Goal: Navigation & Orientation: Understand site structure

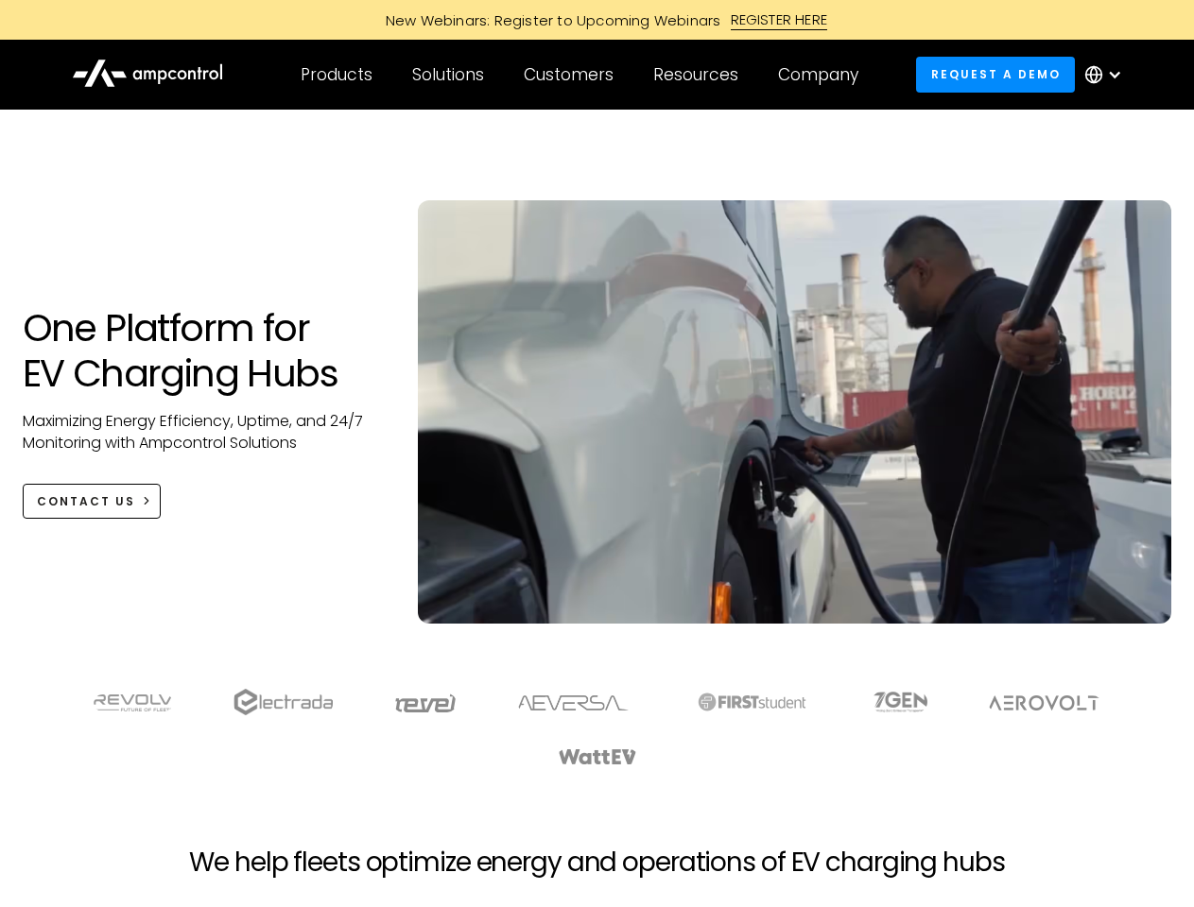
click at [581, 75] on div "Customers" at bounding box center [569, 74] width 90 height 21
click at [336, 75] on div "Products" at bounding box center [337, 74] width 72 height 21
click at [449, 75] on div "Solutions" at bounding box center [448, 74] width 72 height 21
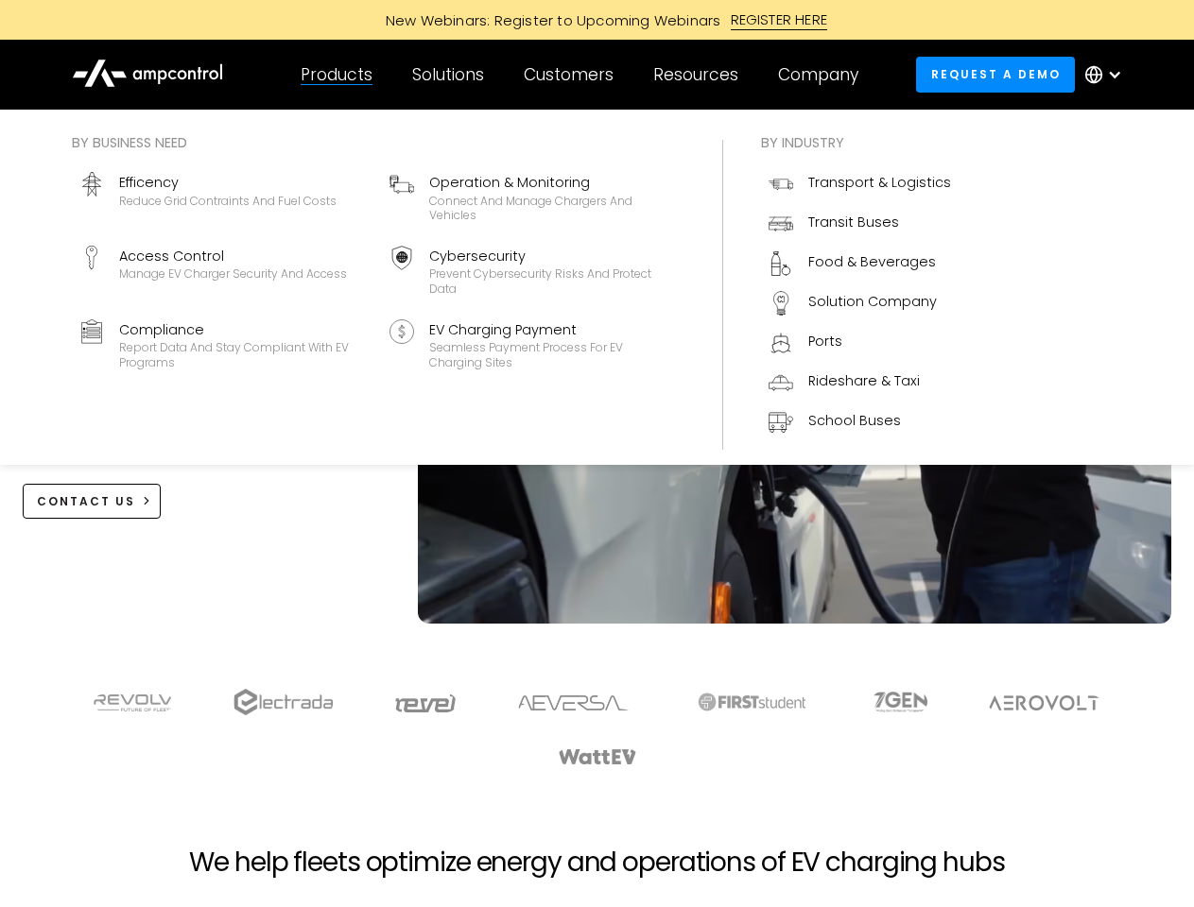
click at [572, 75] on div "Customers" at bounding box center [569, 74] width 90 height 21
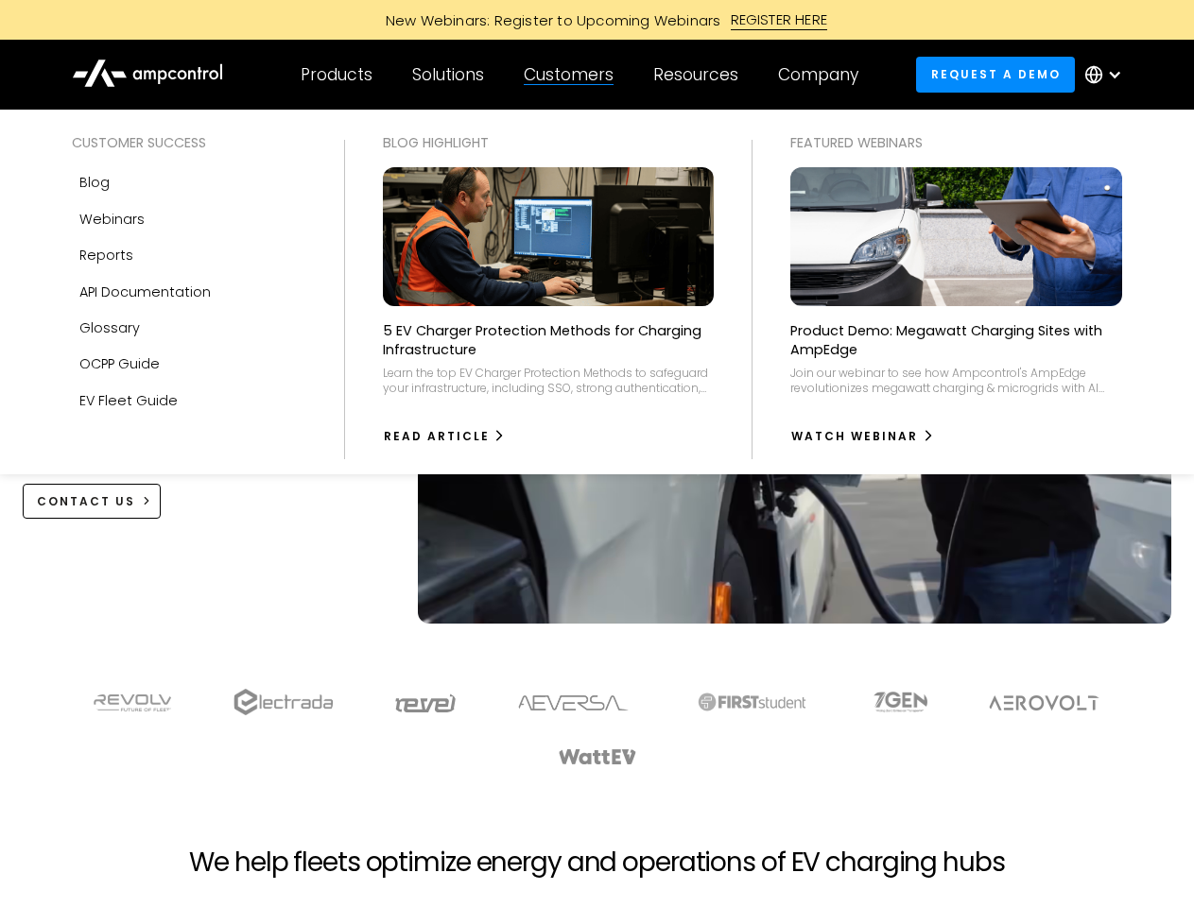
click at [699, 75] on div "Resources" at bounding box center [695, 74] width 85 height 21
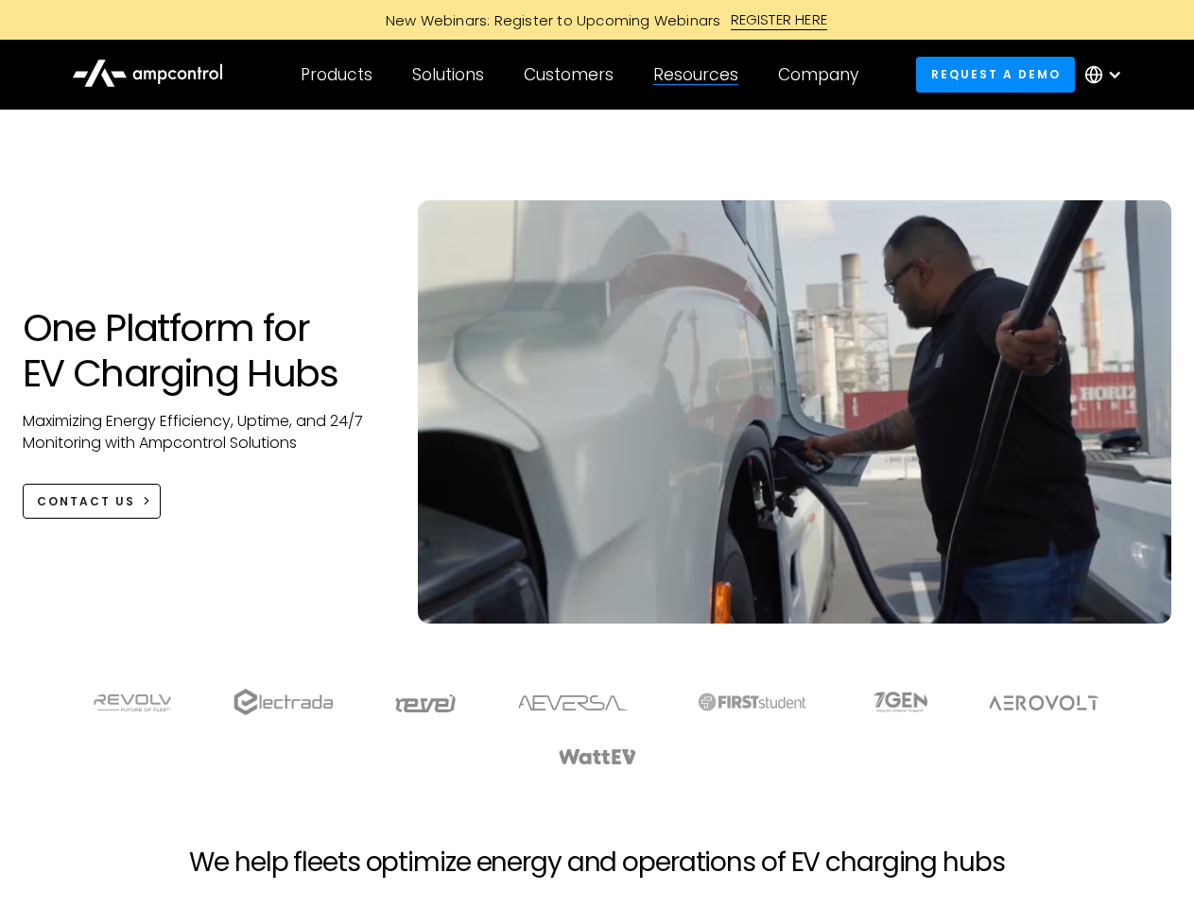
click at [824, 75] on div "Company" at bounding box center [818, 74] width 80 height 21
click at [1108, 75] on div at bounding box center [1114, 74] width 15 height 15
